Goal: Information Seeking & Learning: Learn about a topic

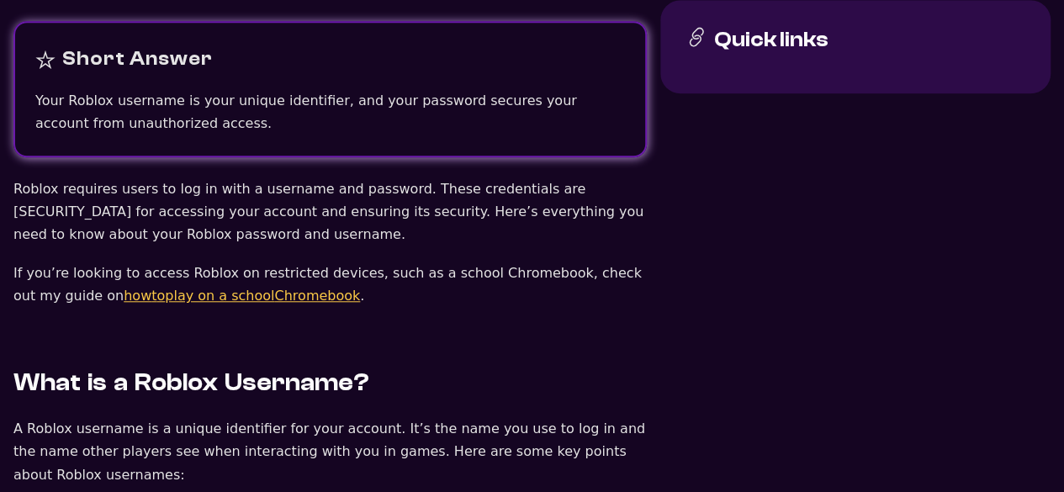
scroll to position [483, 0]
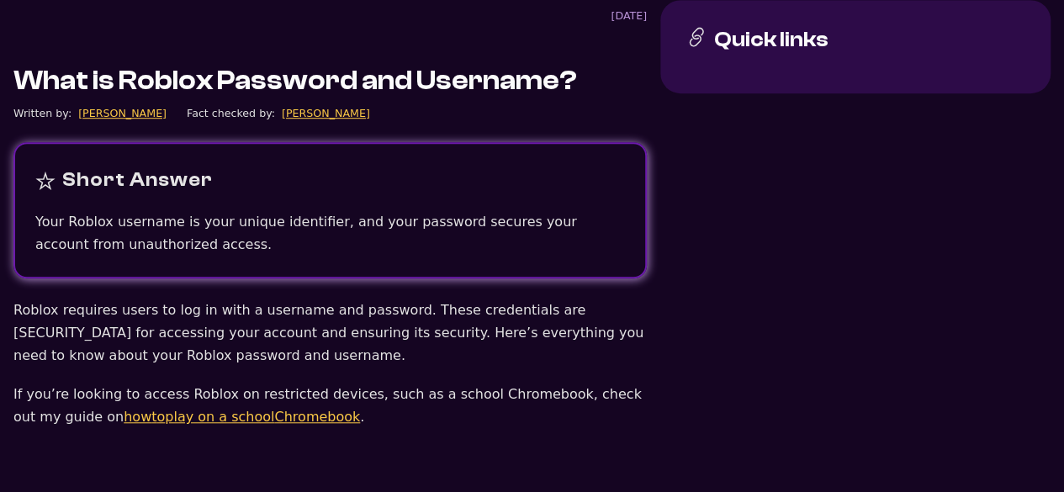
click at [39, 179] on icon at bounding box center [45, 181] width 20 height 20
click at [38, 171] on icon at bounding box center [45, 181] width 20 height 20
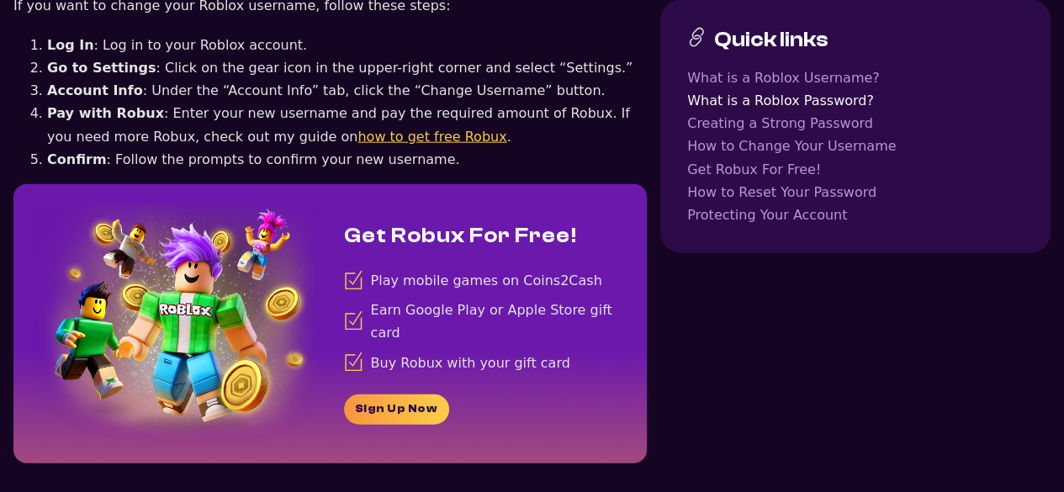
scroll to position [1945, 0]
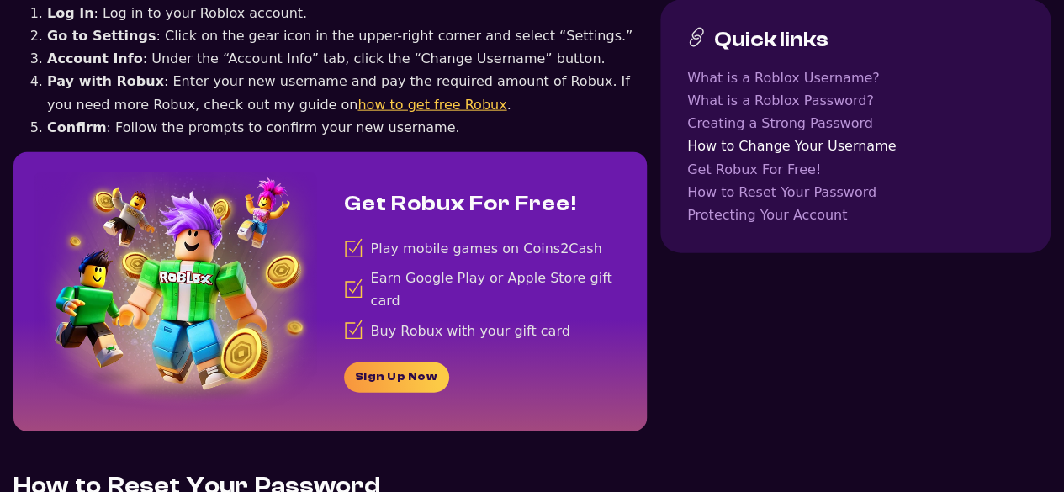
click at [887, 396] on div "Quick links What is a Roblox Username? What is a Roblox Password? Creating a St…" at bounding box center [855, 105] width 390 height 3862
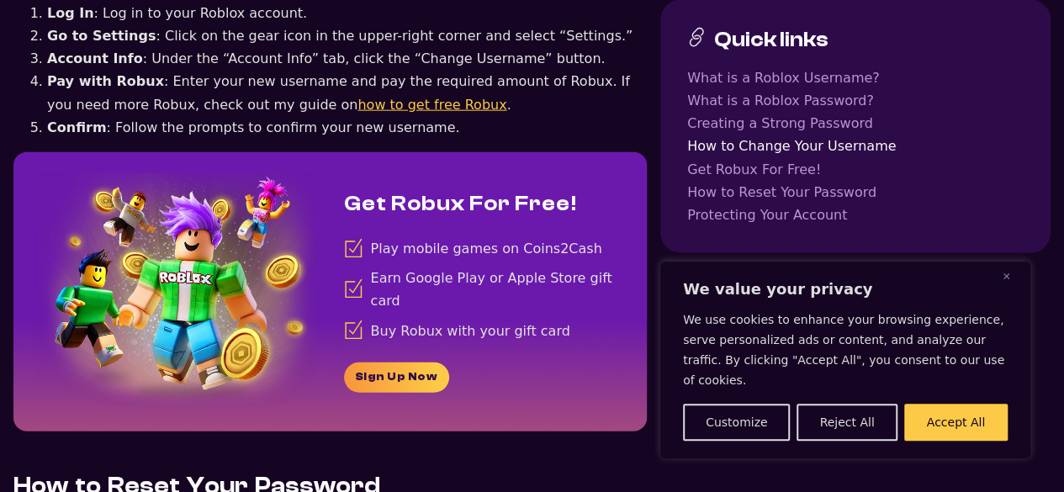
scroll to position [2301, 0]
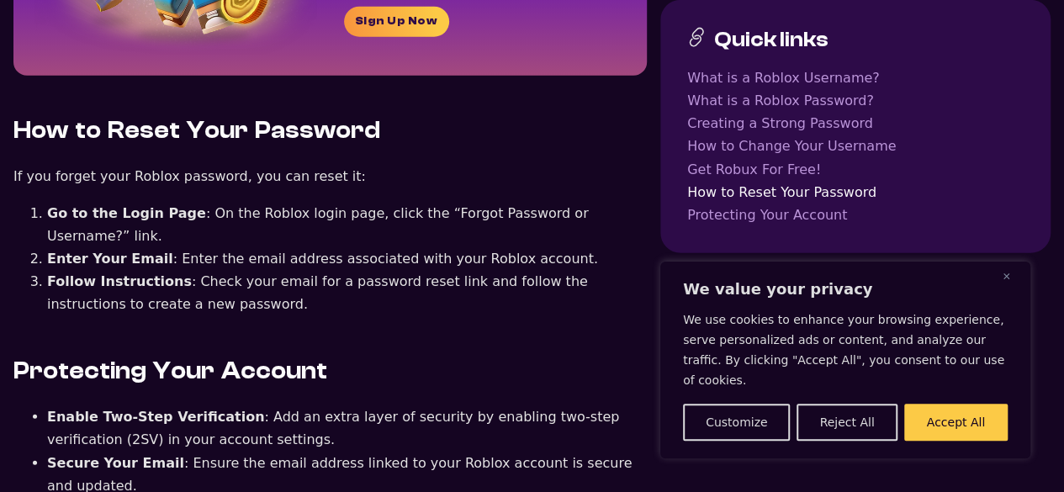
click at [1015, 286] on button "Close" at bounding box center [1013, 276] width 20 height 20
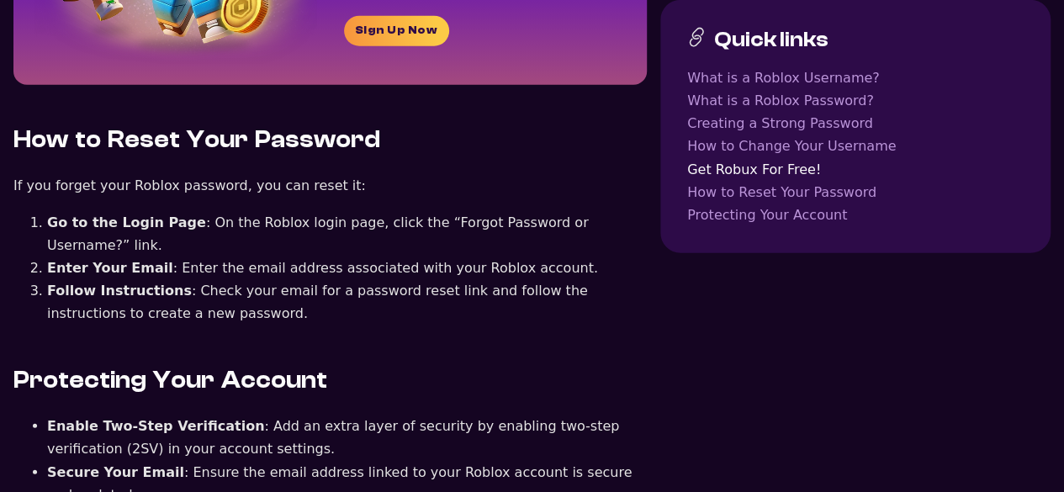
scroll to position [2298, 0]
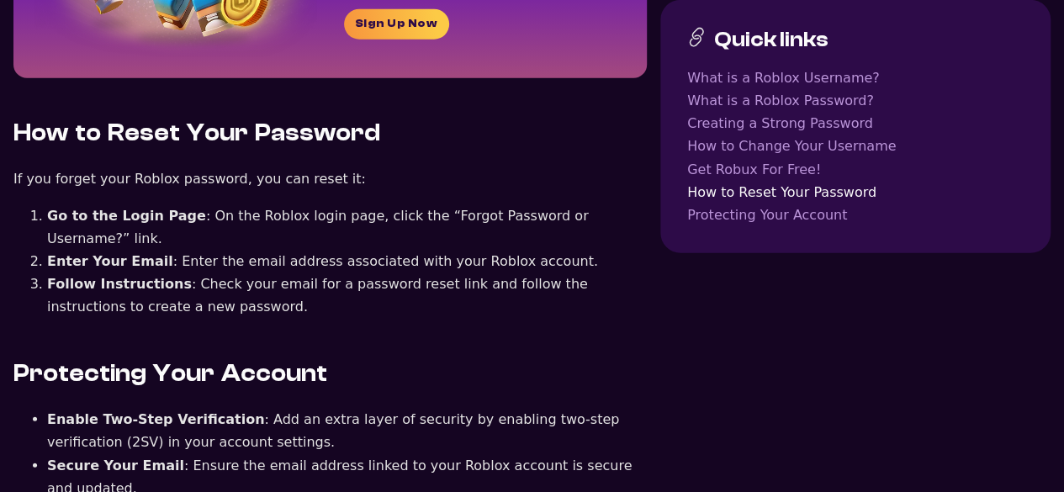
drag, startPoint x: 1076, startPoint y: 229, endPoint x: 1067, endPoint y: 229, distance: 9.3
click at [1063, 229] on html "We value your privacy We use cookies to enhance your browsing experience, serve…" at bounding box center [532, 399] width 1064 height 5395
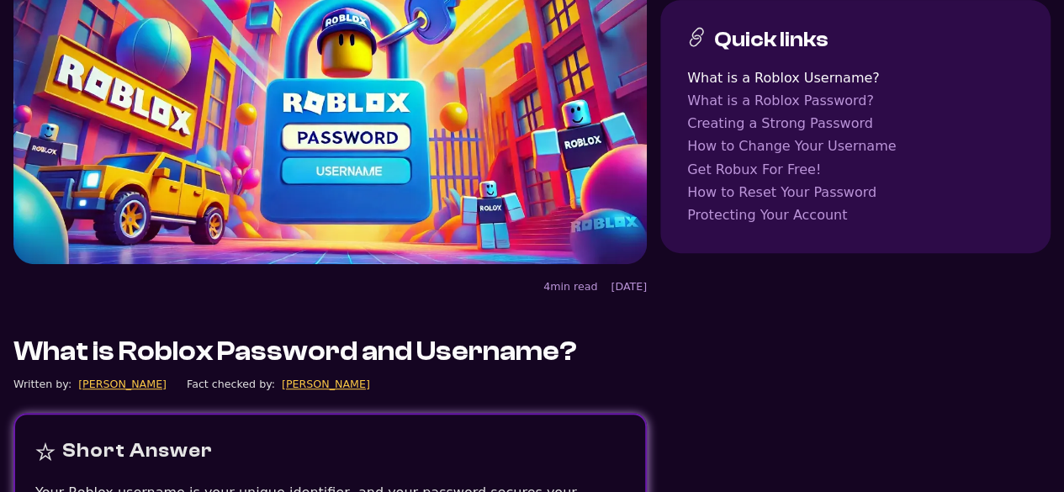
scroll to position [0, 0]
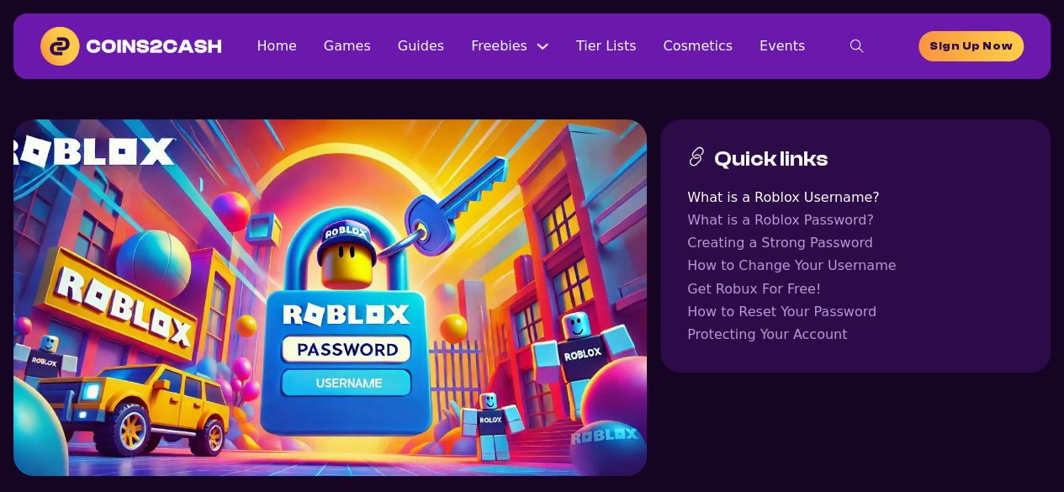
click at [278, 393] on img at bounding box center [329, 297] width 633 height 357
click at [810, 225] on link "What is a Roblox Password?" at bounding box center [855, 220] width 337 height 23
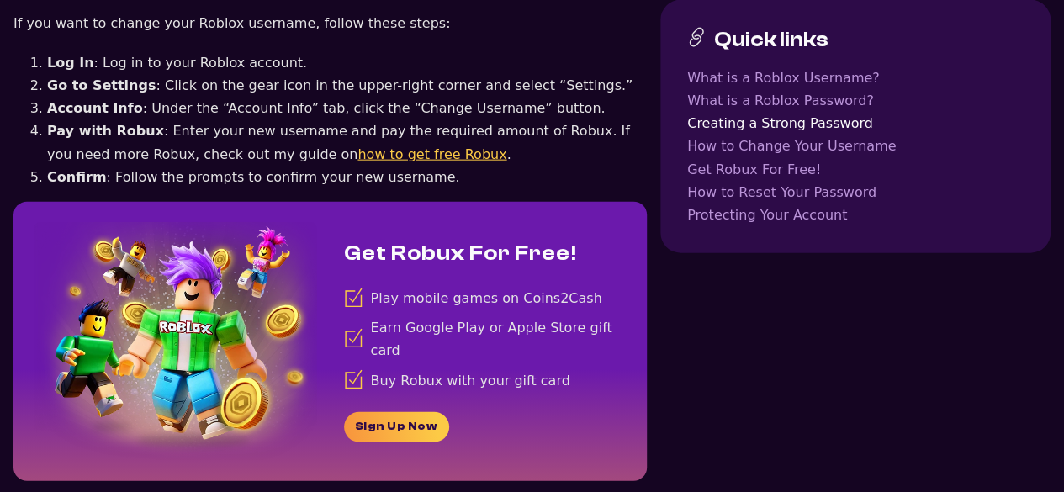
scroll to position [1967, 0]
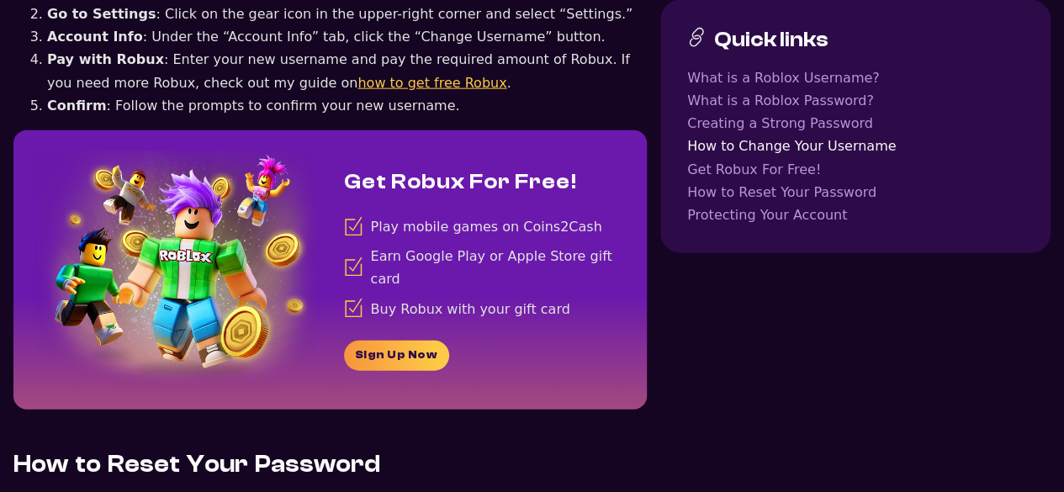
click at [389, 255] on div "Get Robux For Free! Play mobile games on Coins2Cash Earn Google Play or Apple S…" at bounding box center [486, 269] width 284 height 201
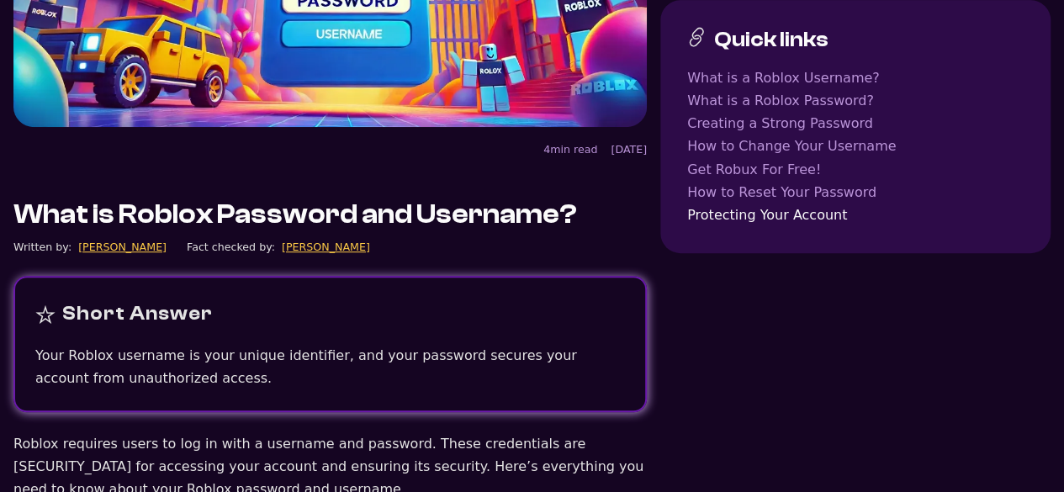
scroll to position [0, 0]
